Goal: Task Accomplishment & Management: Manage account settings

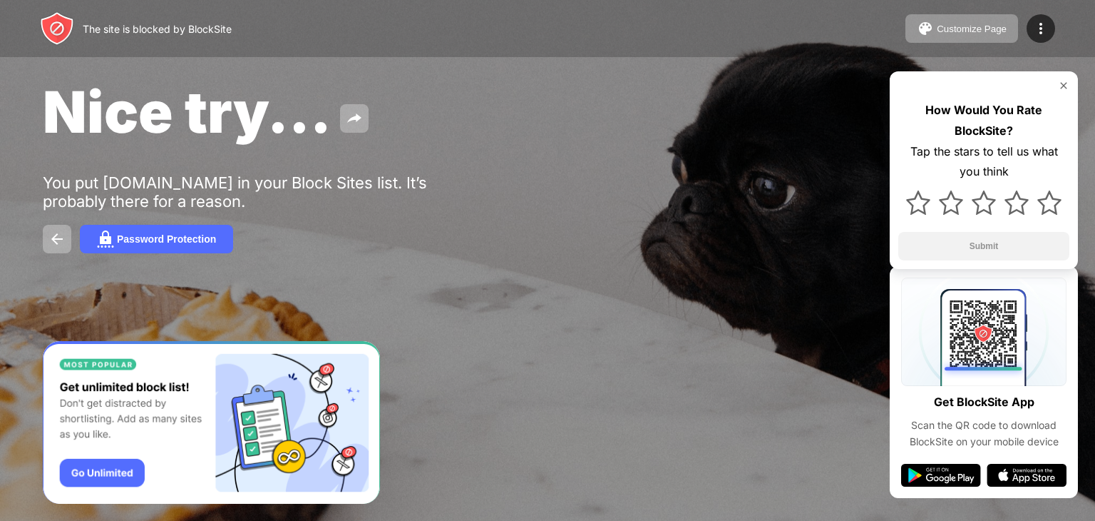
click at [1061, 86] on img at bounding box center [1063, 85] width 11 height 11
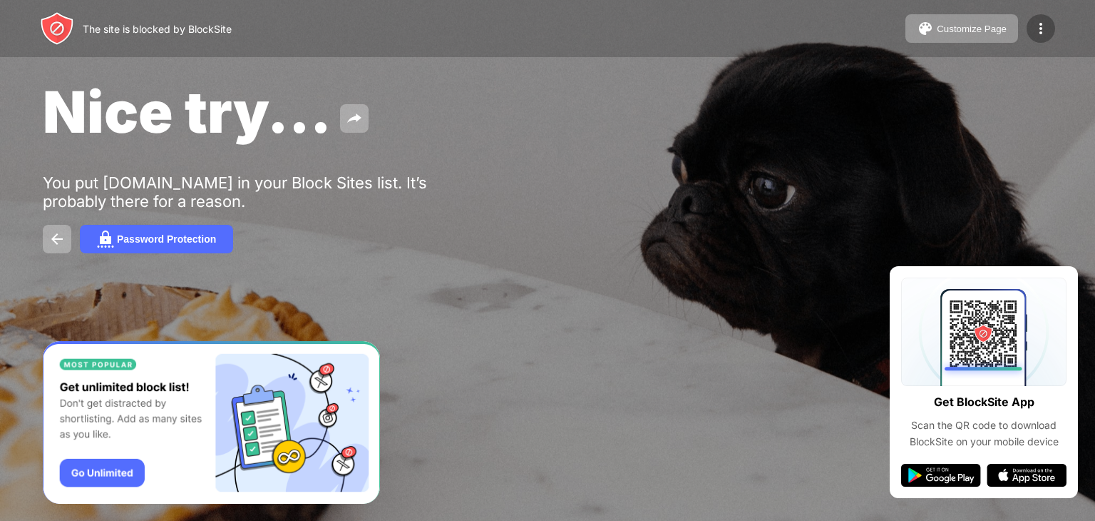
click at [1045, 39] on div at bounding box center [1041, 28] width 29 height 29
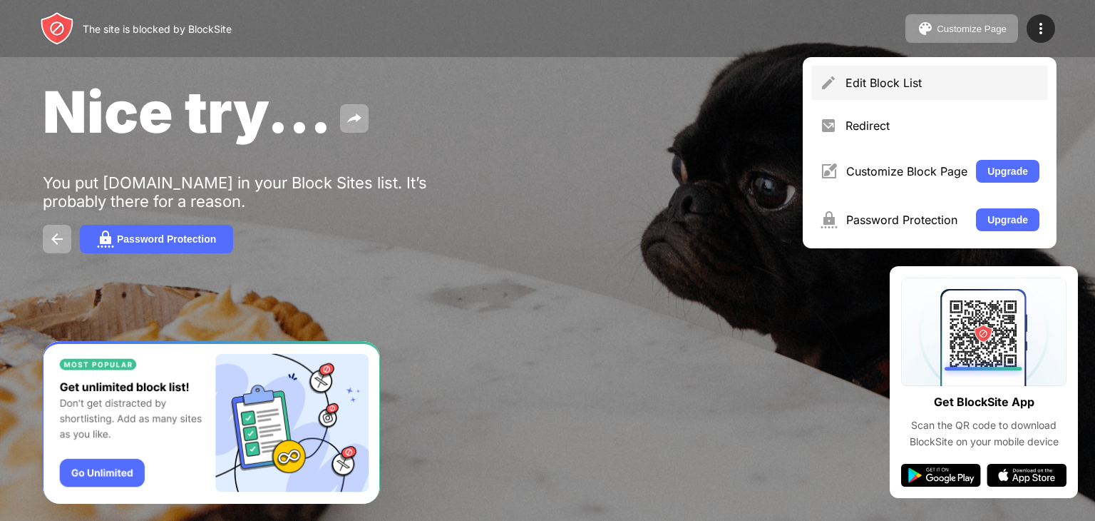
click at [890, 95] on div "Edit Block List" at bounding box center [929, 83] width 237 height 34
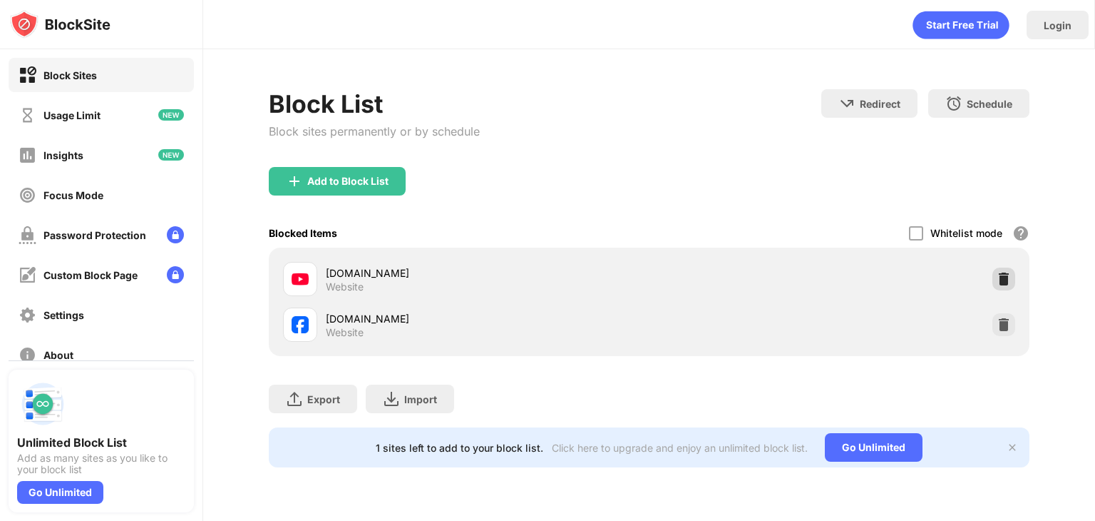
click at [1003, 269] on div at bounding box center [1004, 278] width 23 height 23
